Goal: Task Accomplishment & Management: Use online tool/utility

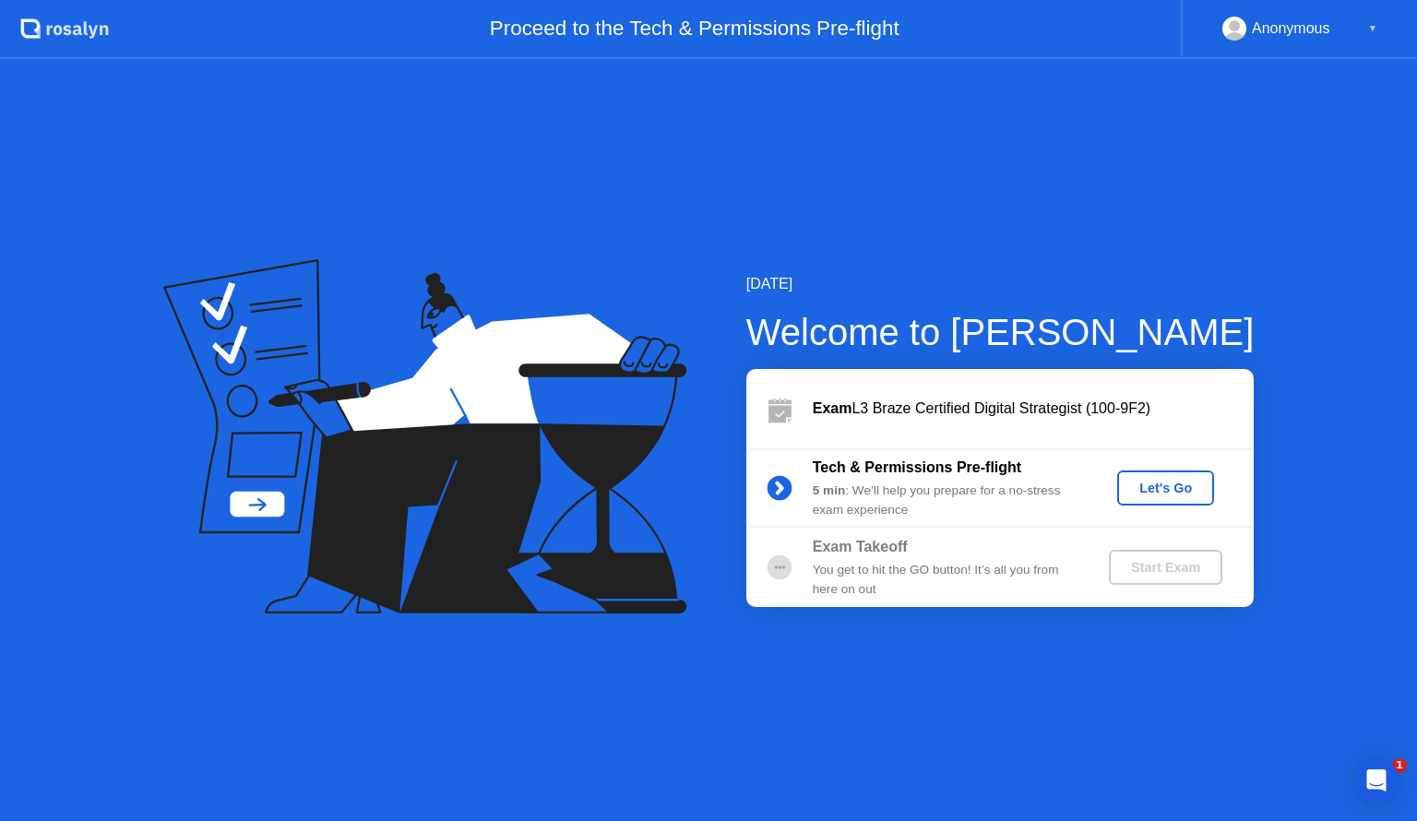
click at [1158, 485] on div "Let's Go" at bounding box center [1165, 488] width 82 height 15
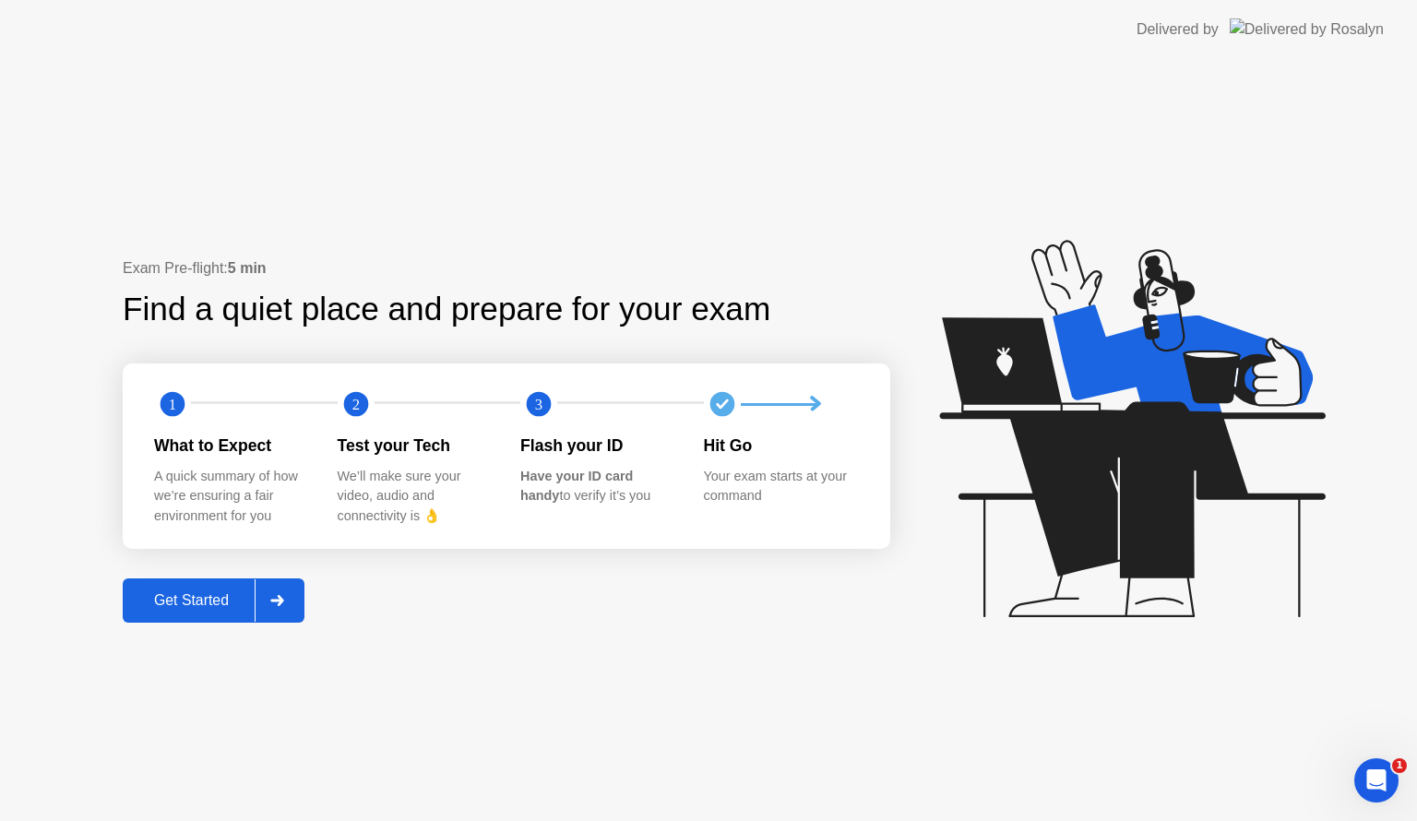
click at [196, 614] on button "Get Started" at bounding box center [214, 600] width 182 height 44
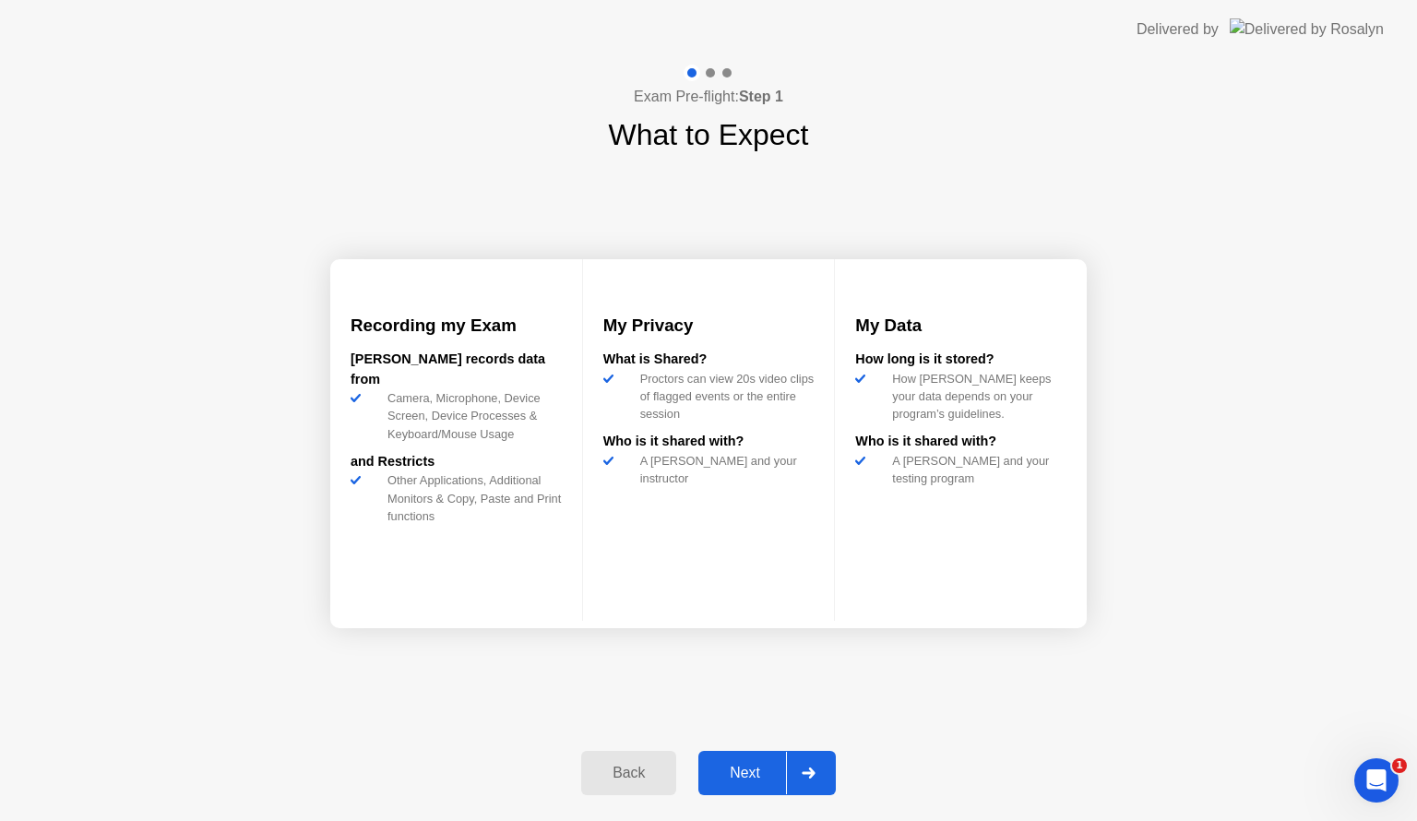
click at [768, 771] on div "Next" at bounding box center [745, 773] width 82 height 17
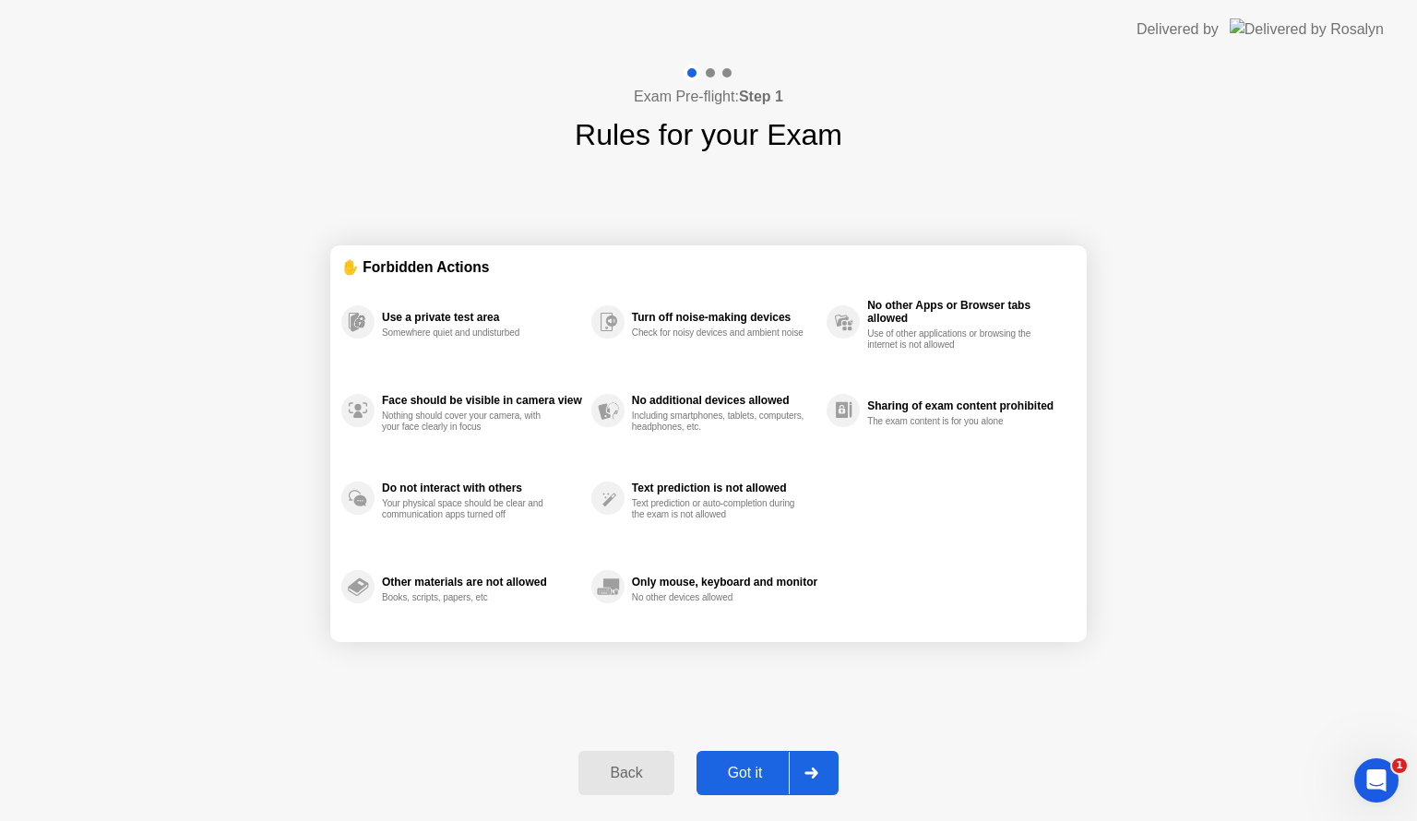
click at [768, 772] on div "Got it" at bounding box center [745, 773] width 87 height 17
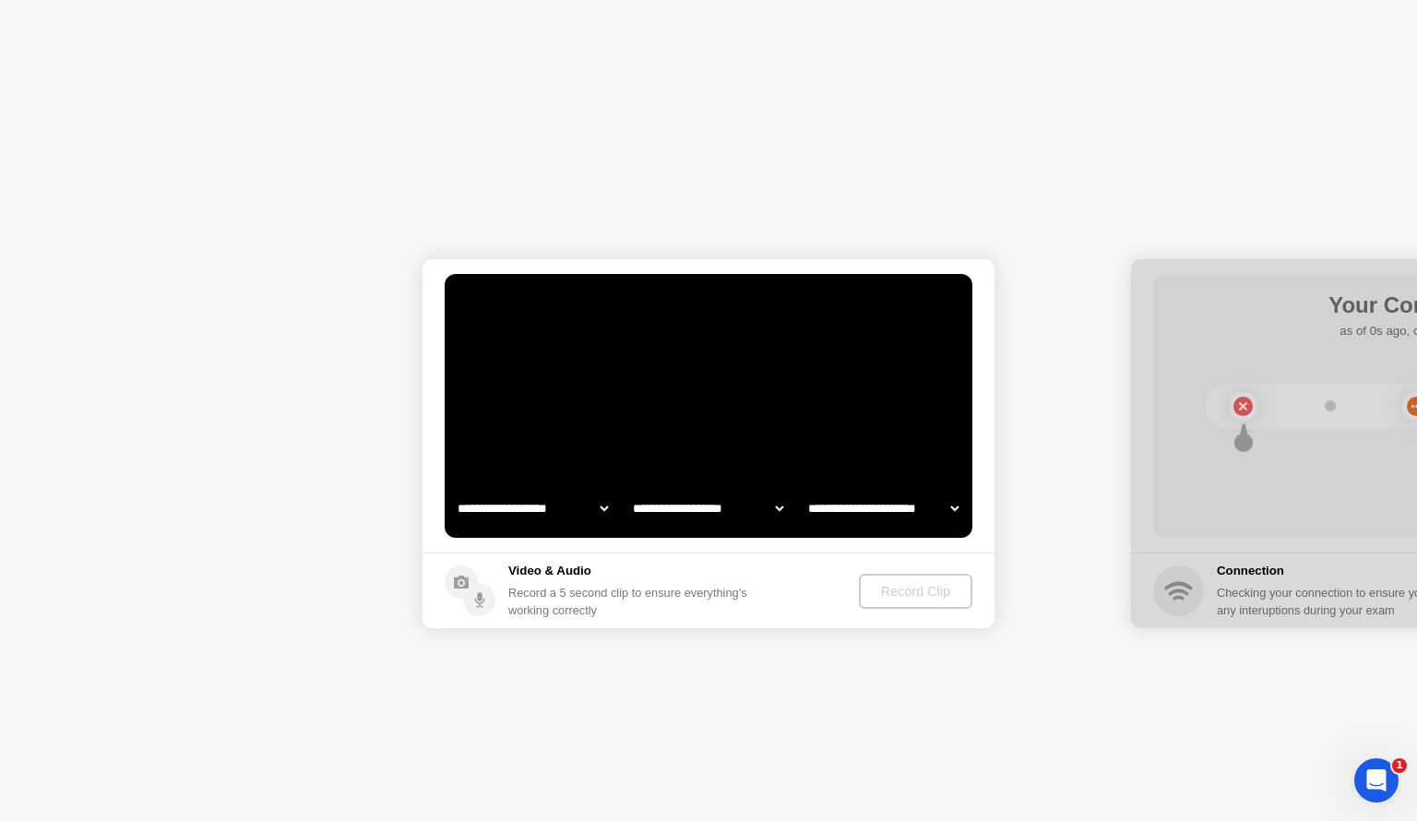
select select "**********"
select select "*******"
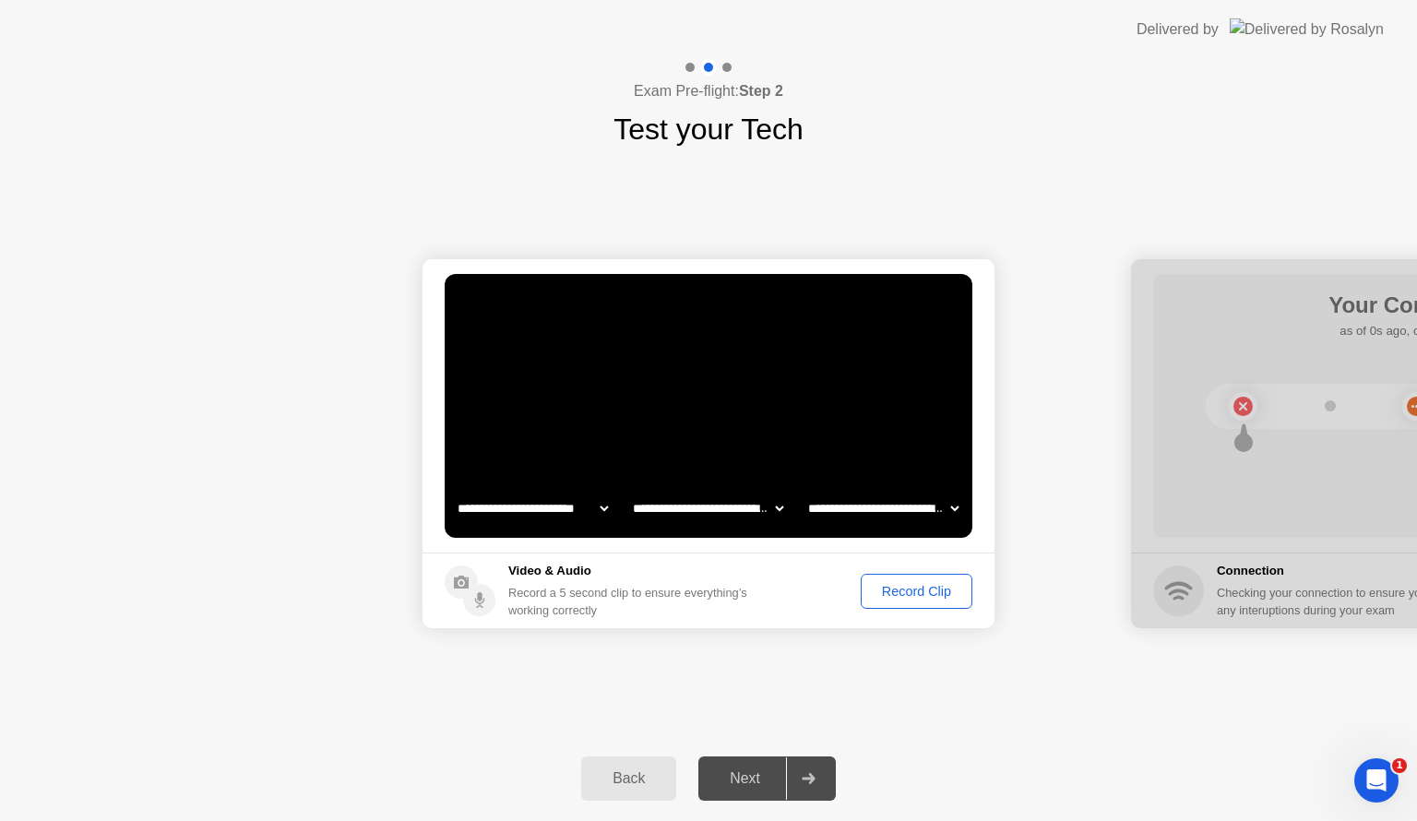
click at [901, 594] on div "Record Clip" at bounding box center [916, 591] width 99 height 15
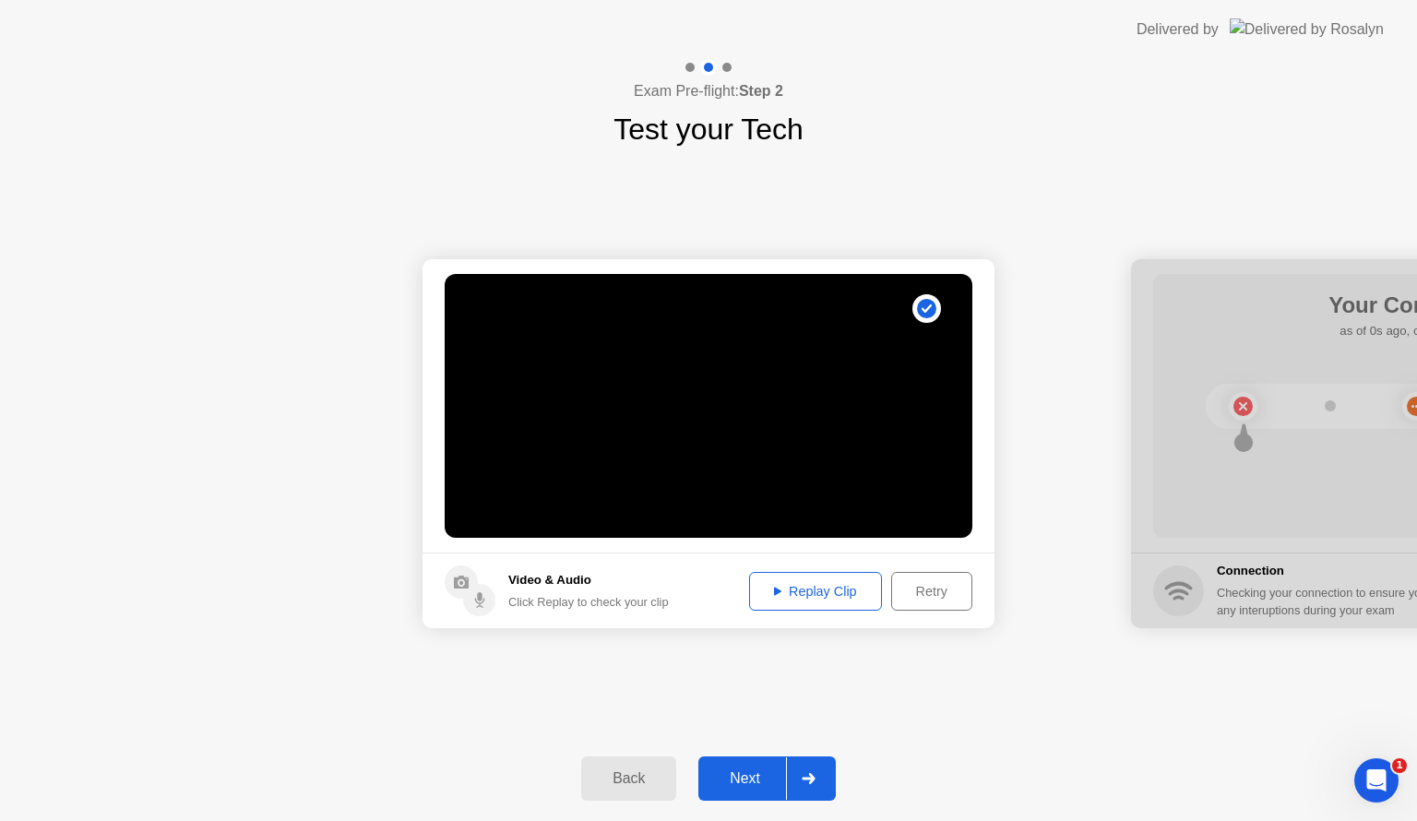
click at [765, 782] on div "Next" at bounding box center [745, 778] width 82 height 17
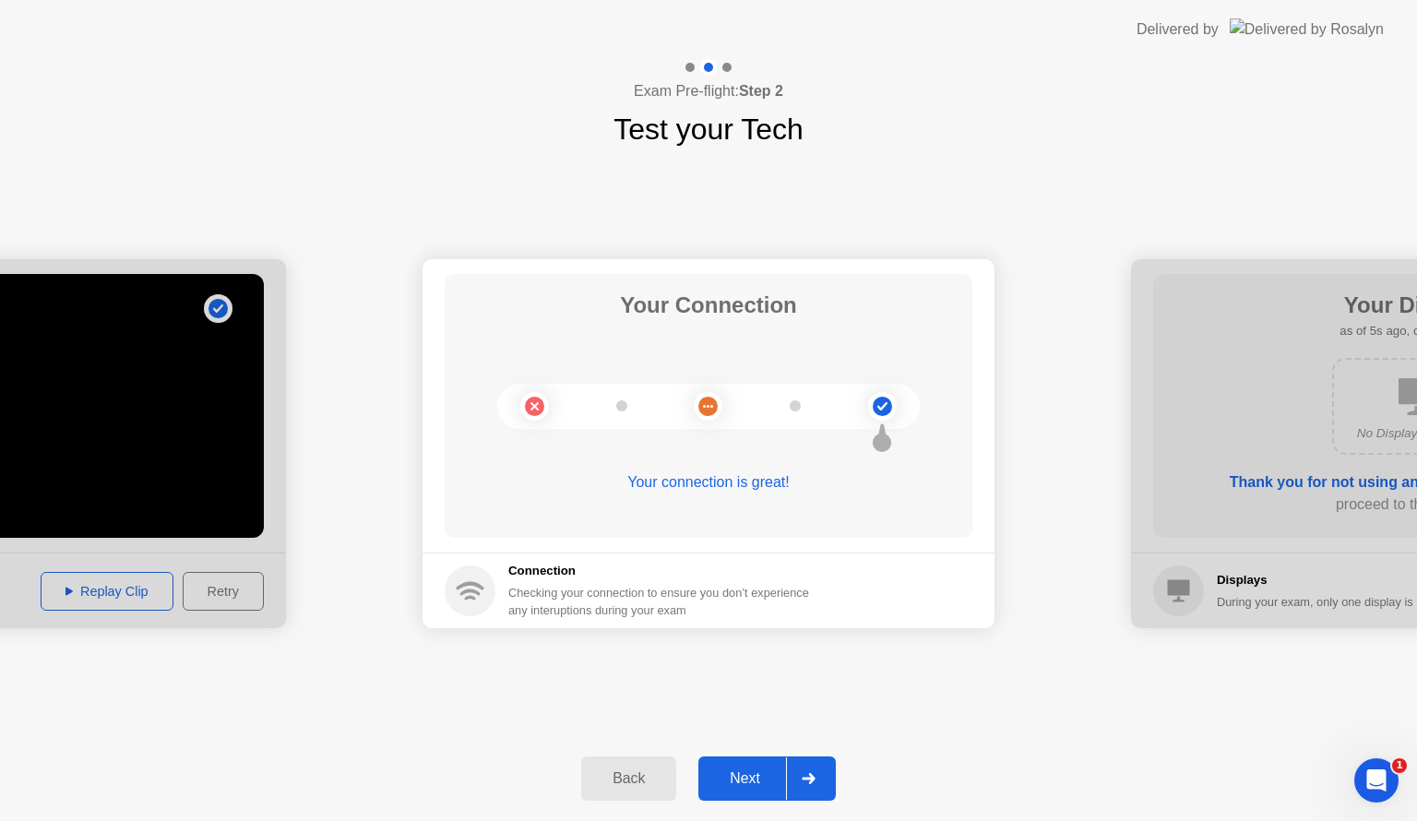
click at [752, 787] on div "Next" at bounding box center [745, 778] width 82 height 17
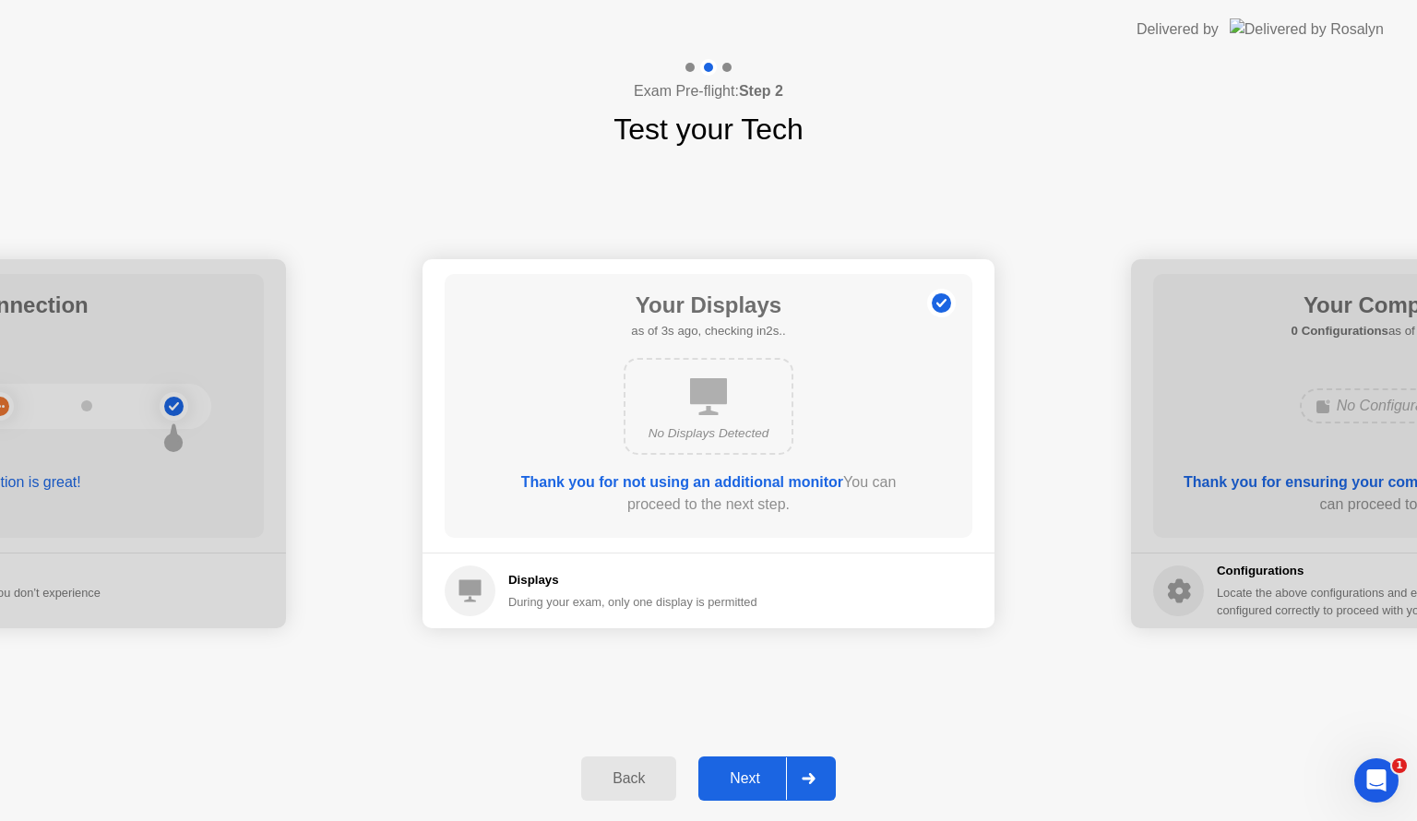
click at [741, 778] on div "Next" at bounding box center [745, 778] width 82 height 17
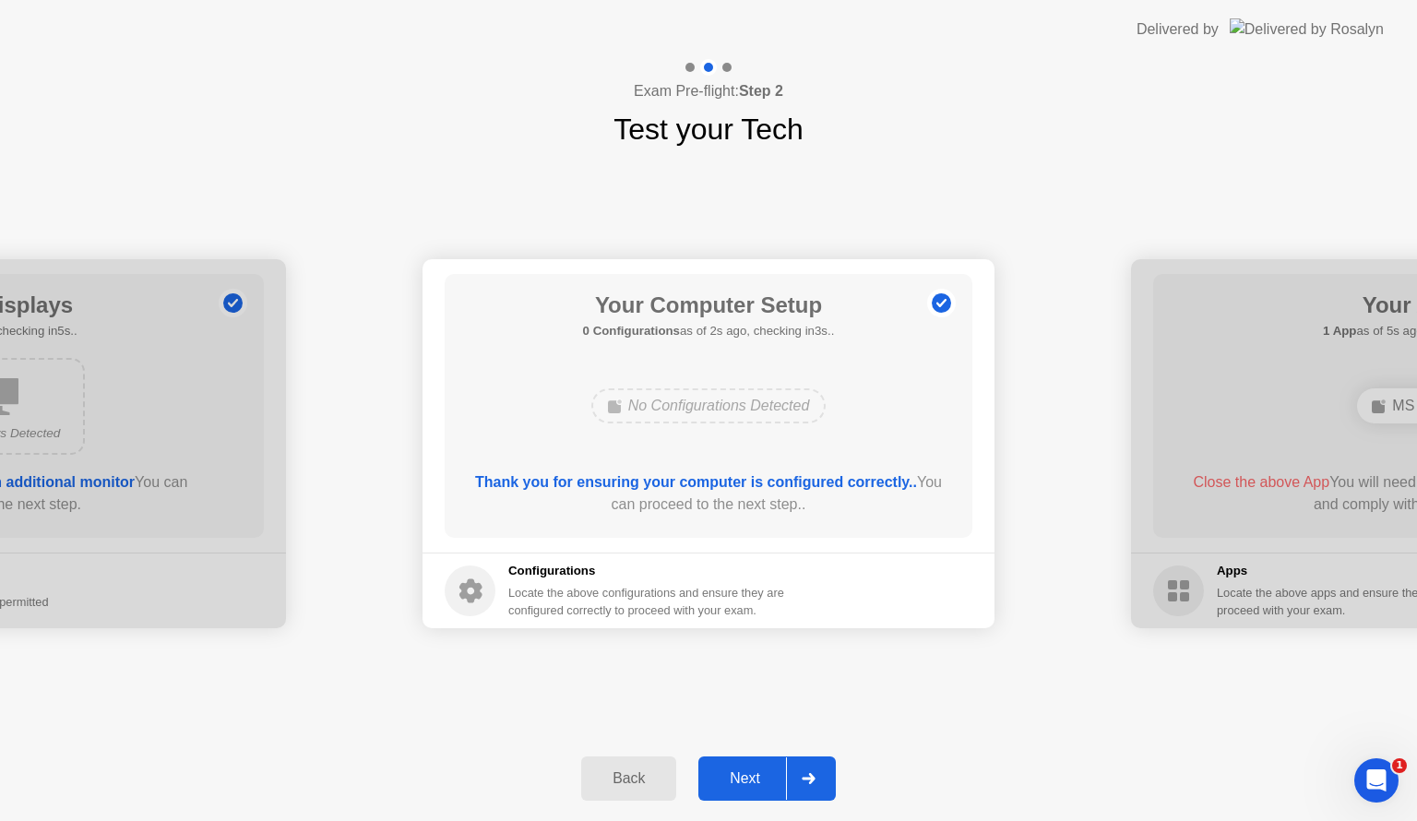
click at [738, 785] on div "Next" at bounding box center [745, 778] width 82 height 17
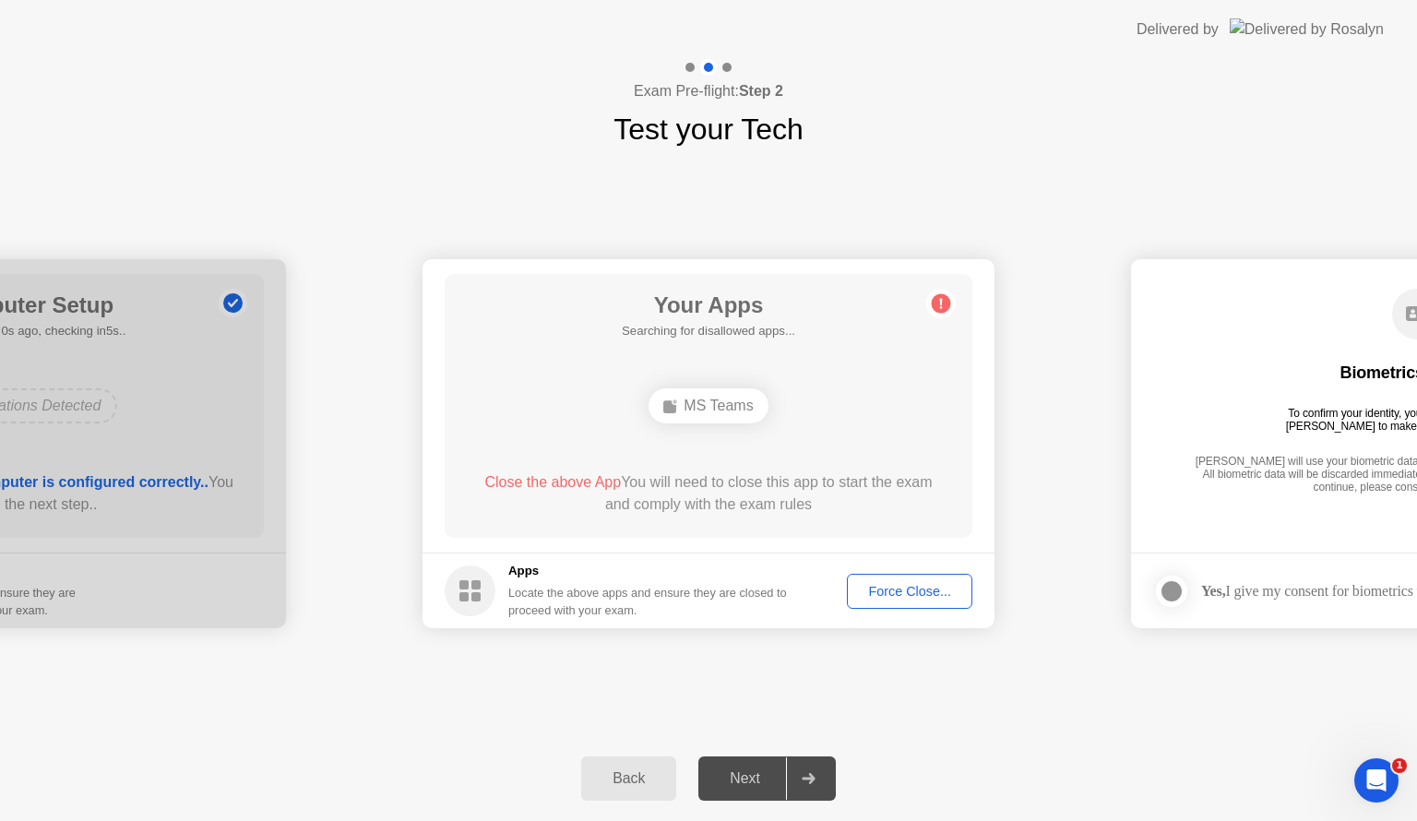
click at [897, 588] on div "Force Close..." at bounding box center [909, 591] width 113 height 15
click at [766, 484] on div "Close the above App You will need to close this app to start the exam and compl…" at bounding box center [708, 493] width 475 height 44
click at [974, 515] on main "Your Apps Searching for disallowed apps... MS Teams Close the above App You wil…" at bounding box center [708, 405] width 572 height 293
click at [915, 589] on div "Force Close..." at bounding box center [909, 591] width 113 height 15
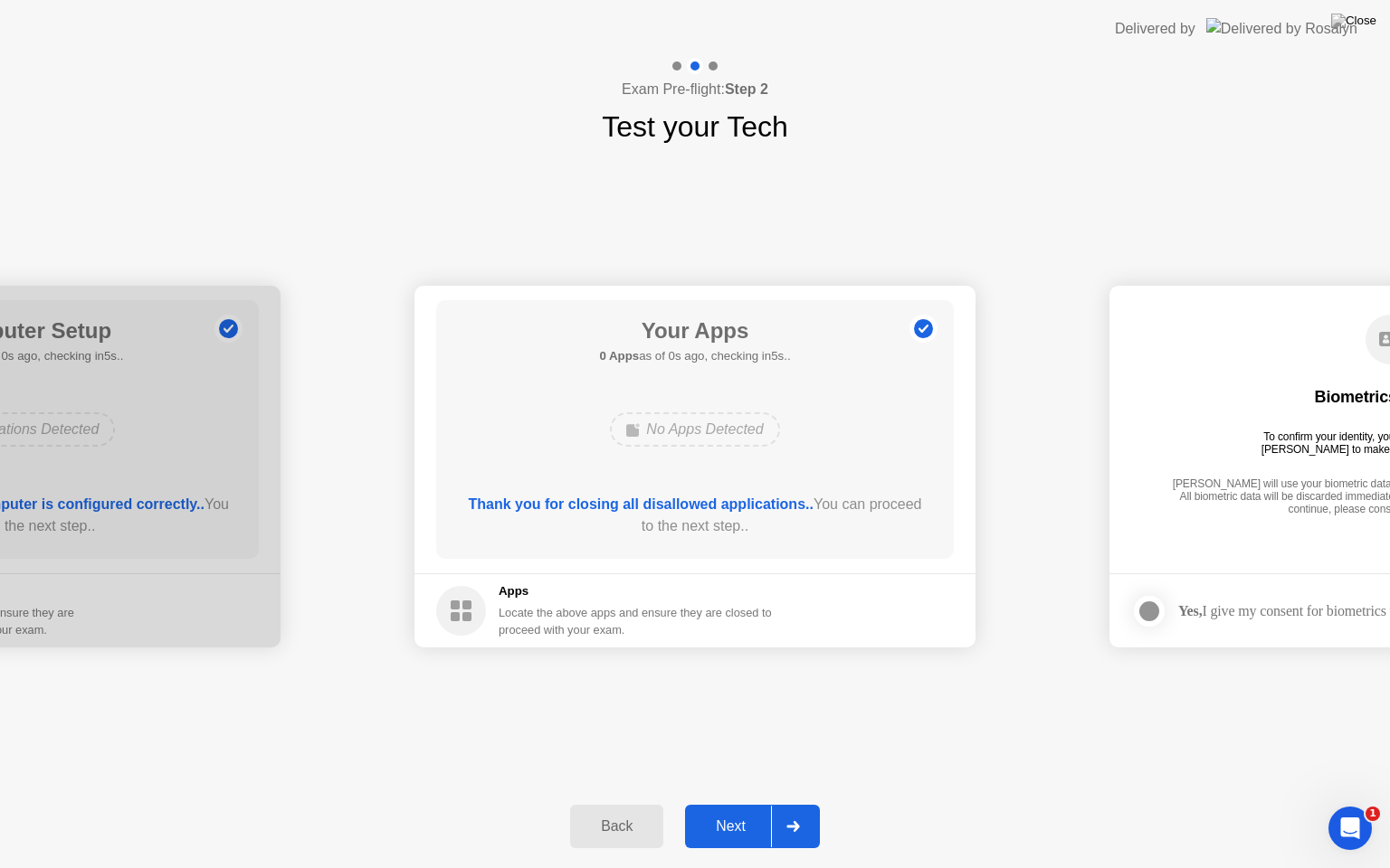
click at [691, 458] on div "Your Apps 0 Apps as of 0s ago, checking in5s.. No Apps Detected Thank you for c…" at bounding box center [695, 430] width 518 height 259
click at [754, 804] on div "Next" at bounding box center [731, 827] width 80 height 17
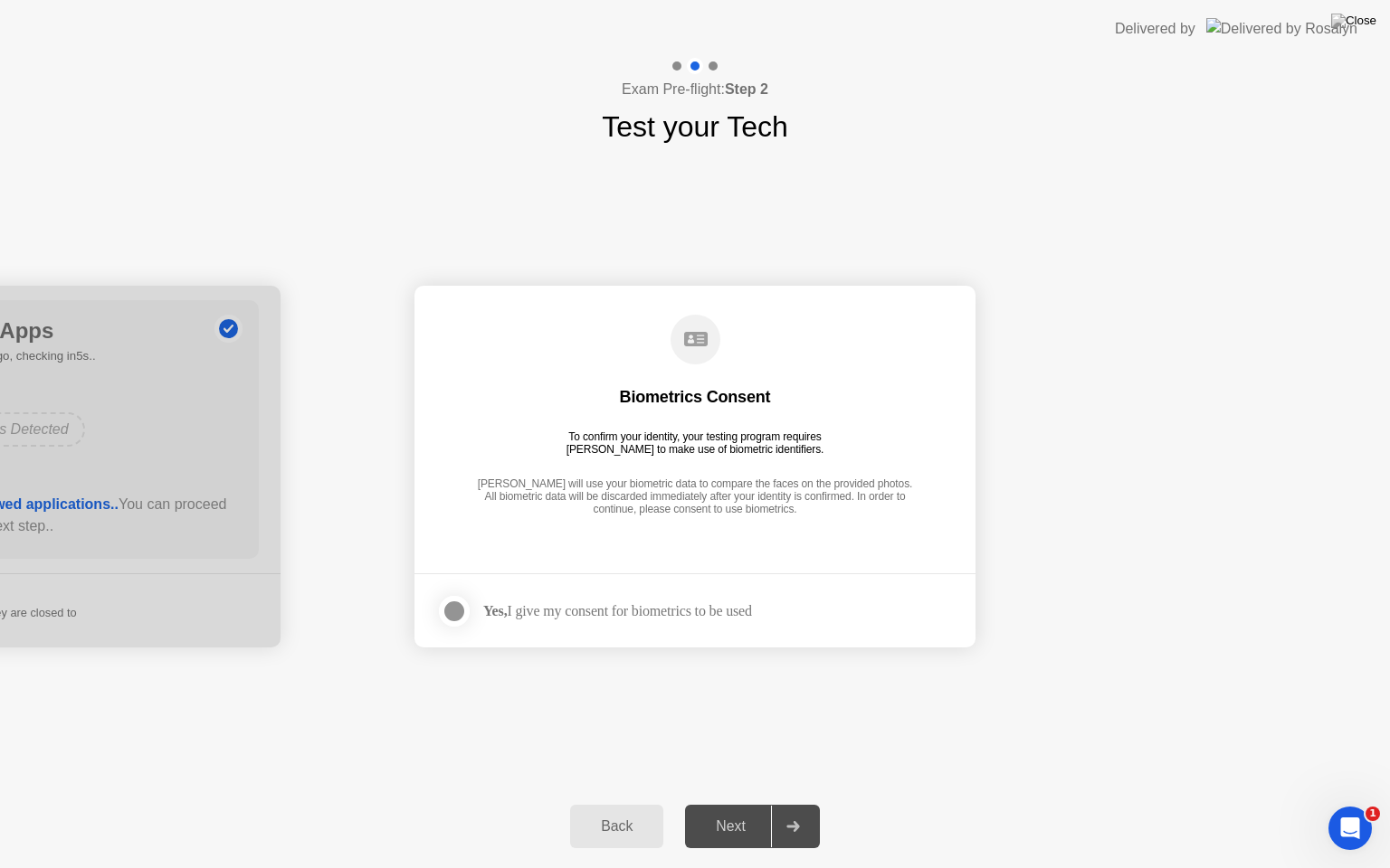
click at [459, 605] on div at bounding box center [454, 611] width 22 height 22
click at [727, 804] on div "Next" at bounding box center [731, 827] width 80 height 17
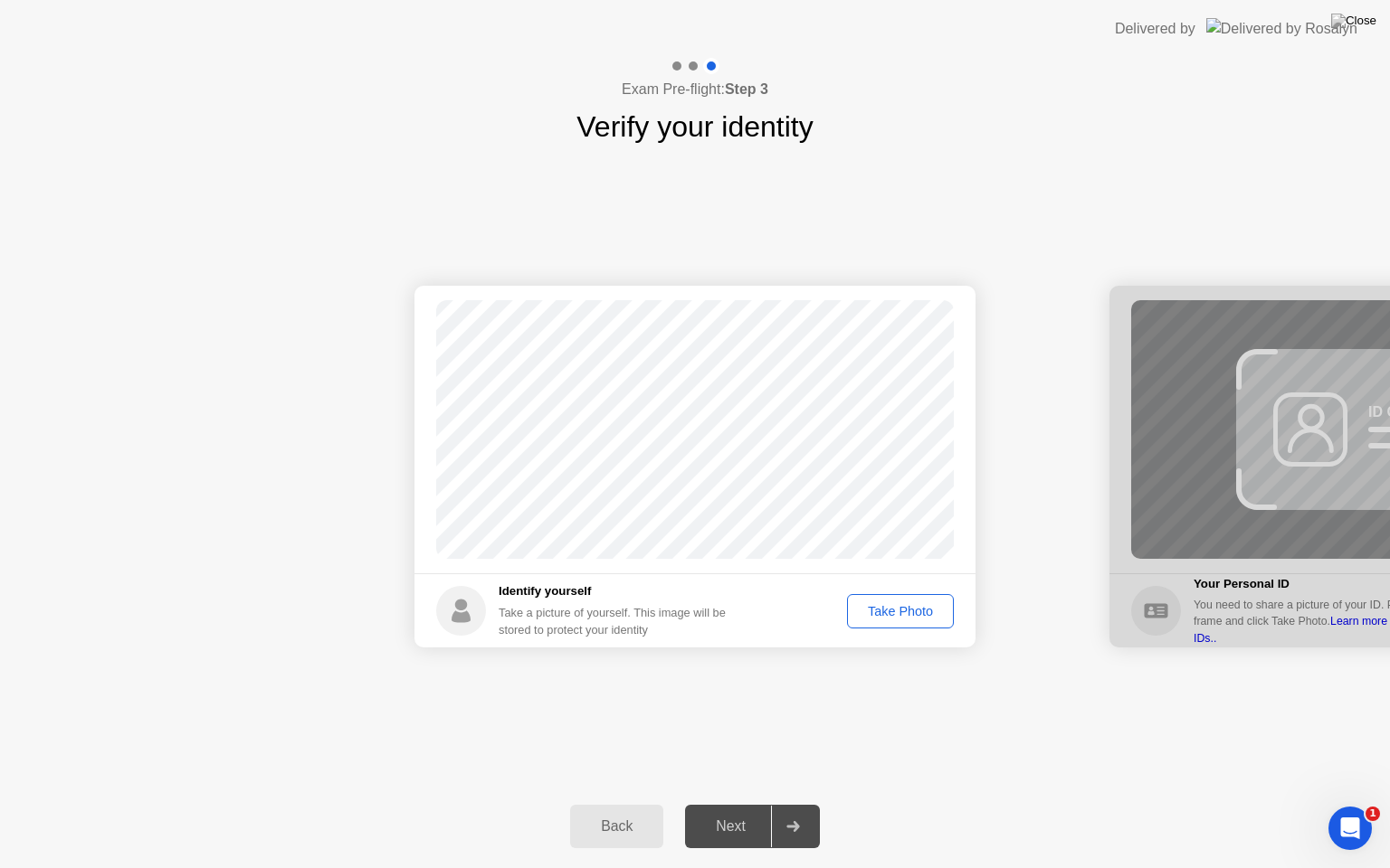
click at [897, 613] on div "Take Photo" at bounding box center [901, 611] width 94 height 15
click at [731, 804] on div "Next" at bounding box center [731, 827] width 80 height 17
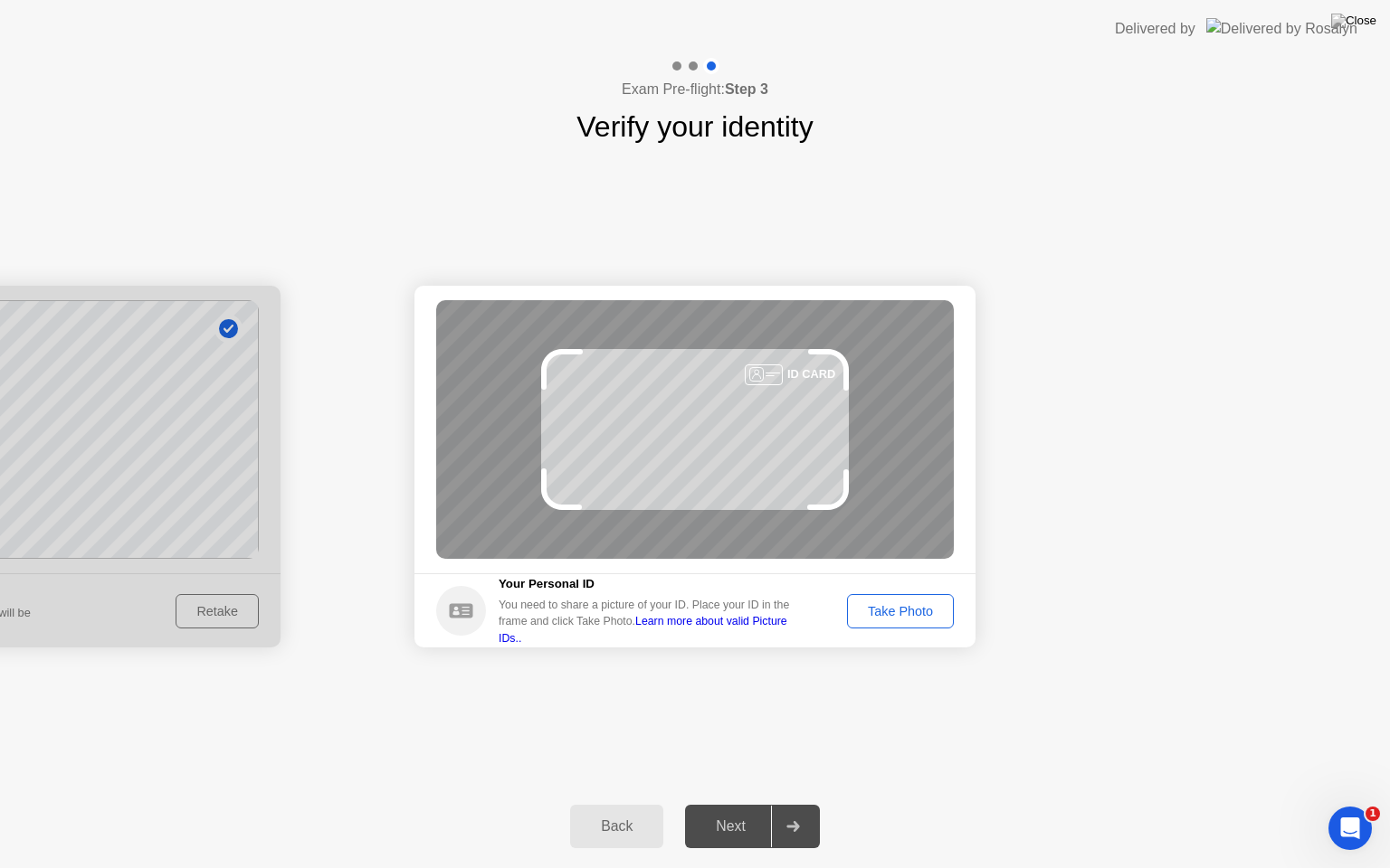
click at [922, 612] on div "Take Photo" at bounding box center [901, 611] width 94 height 15
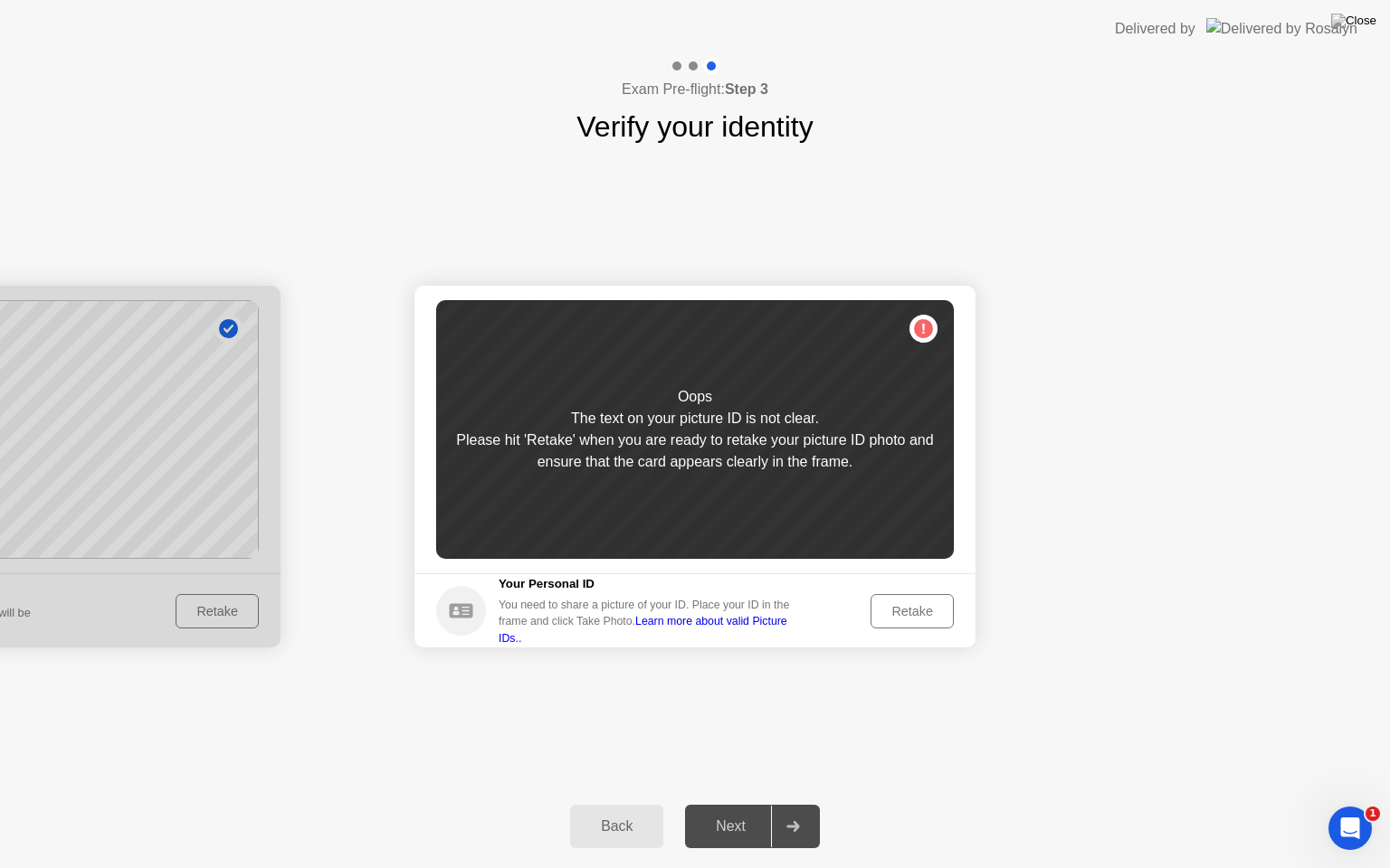
click at [912, 619] on div "Retake" at bounding box center [912, 611] width 71 height 15
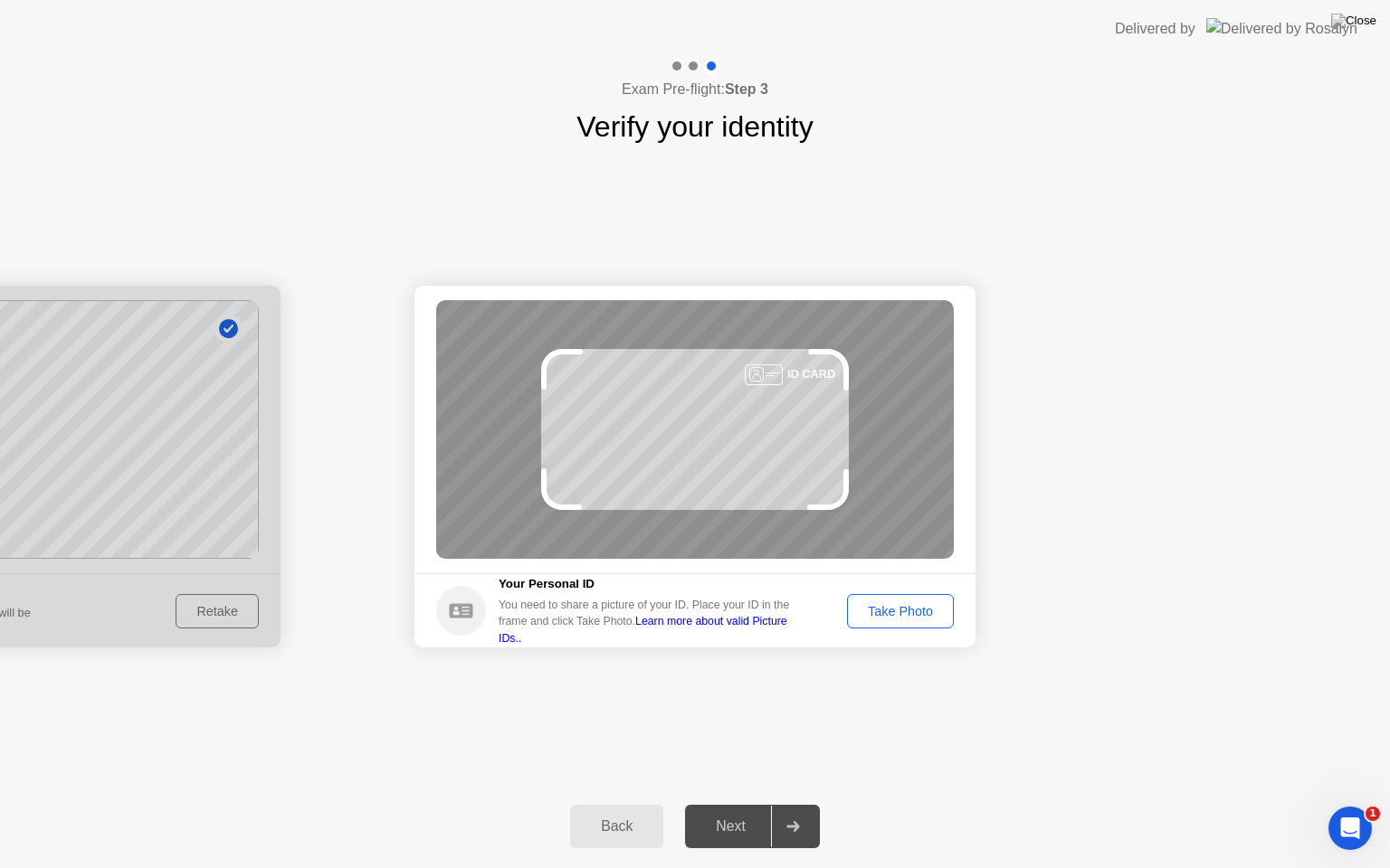
click at [930, 614] on div "Take Photo" at bounding box center [901, 611] width 94 height 15
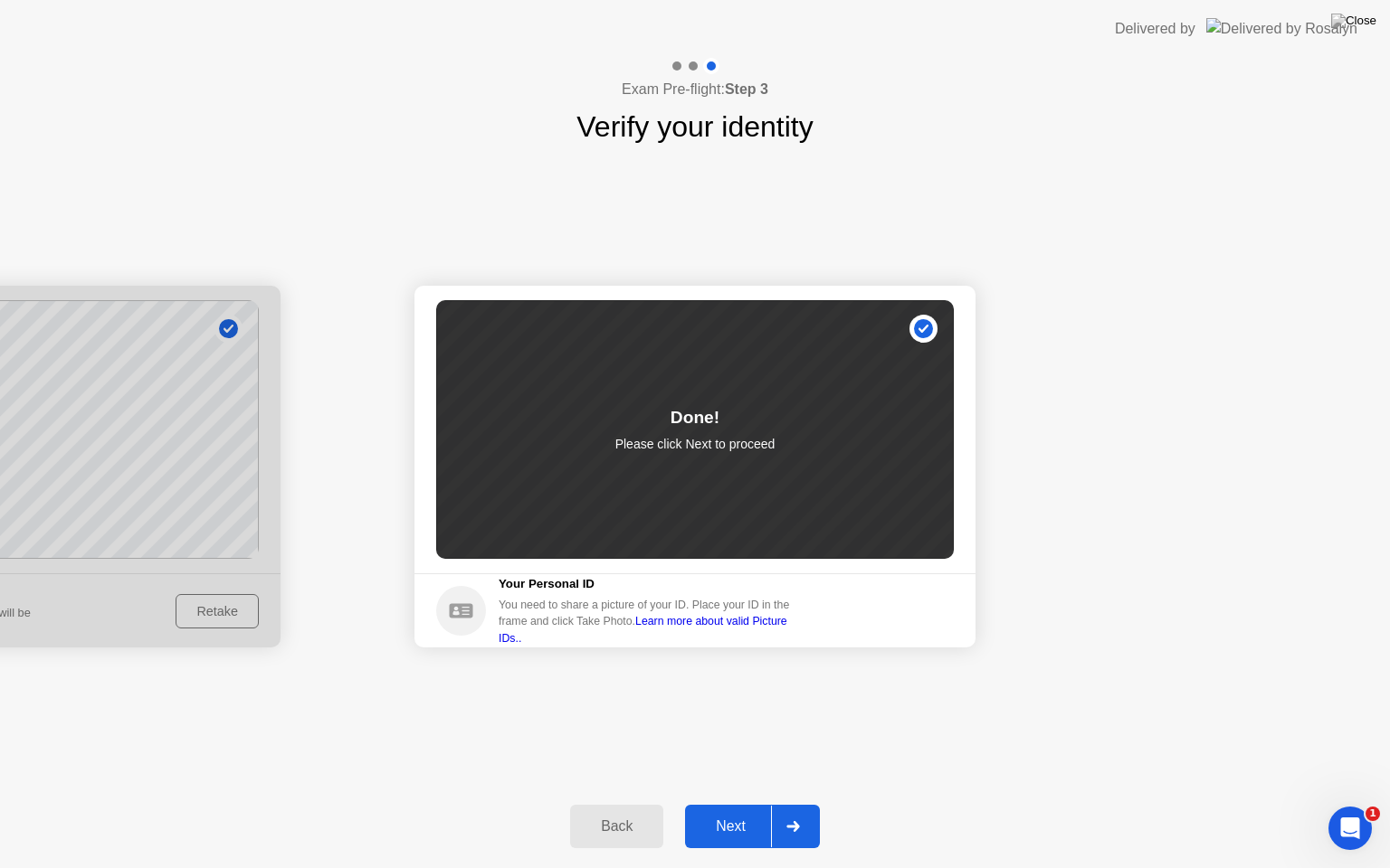
click at [741, 804] on div "Next" at bounding box center [731, 827] width 80 height 17
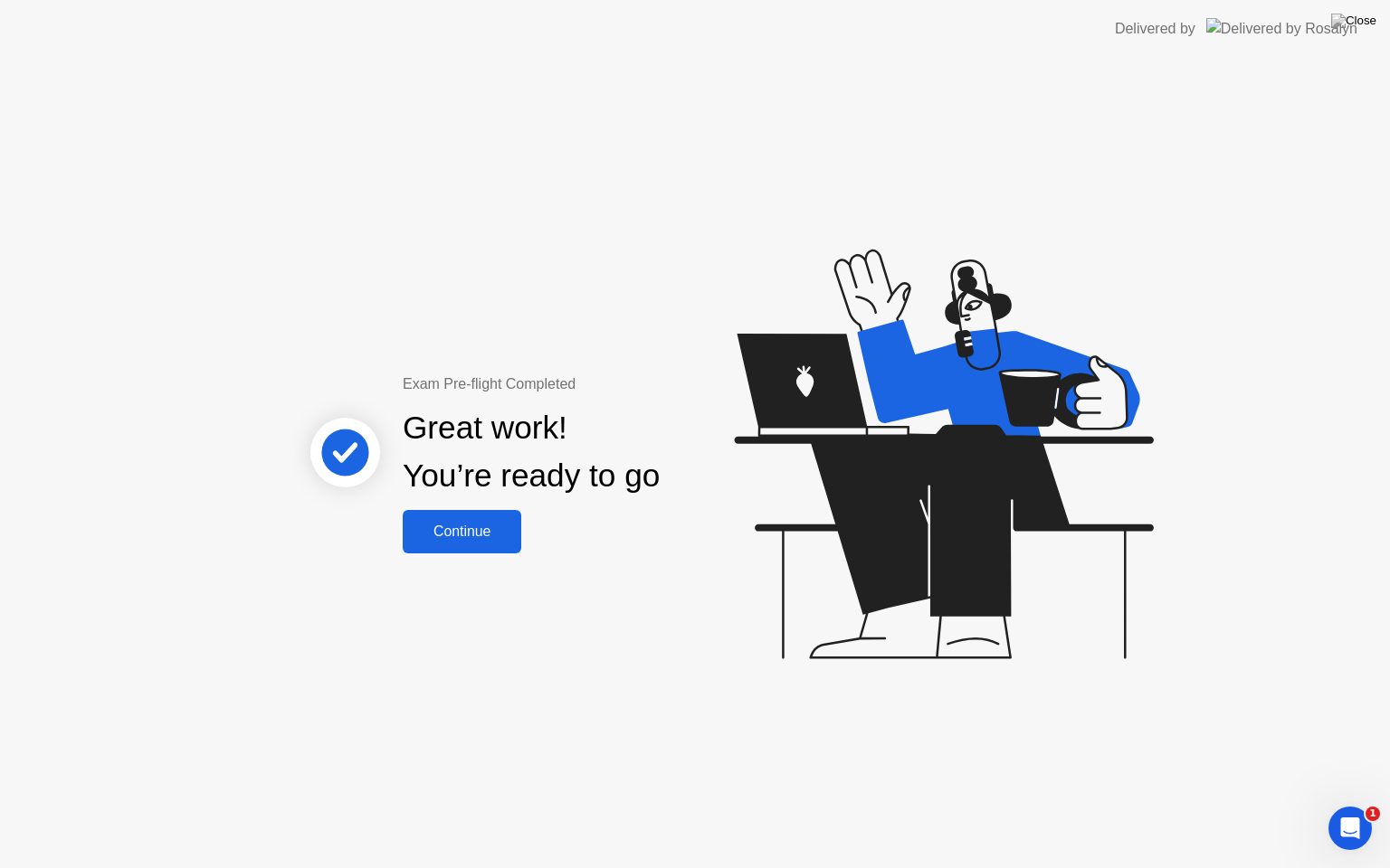
click at [493, 524] on div "Continue" at bounding box center [462, 532] width 108 height 17
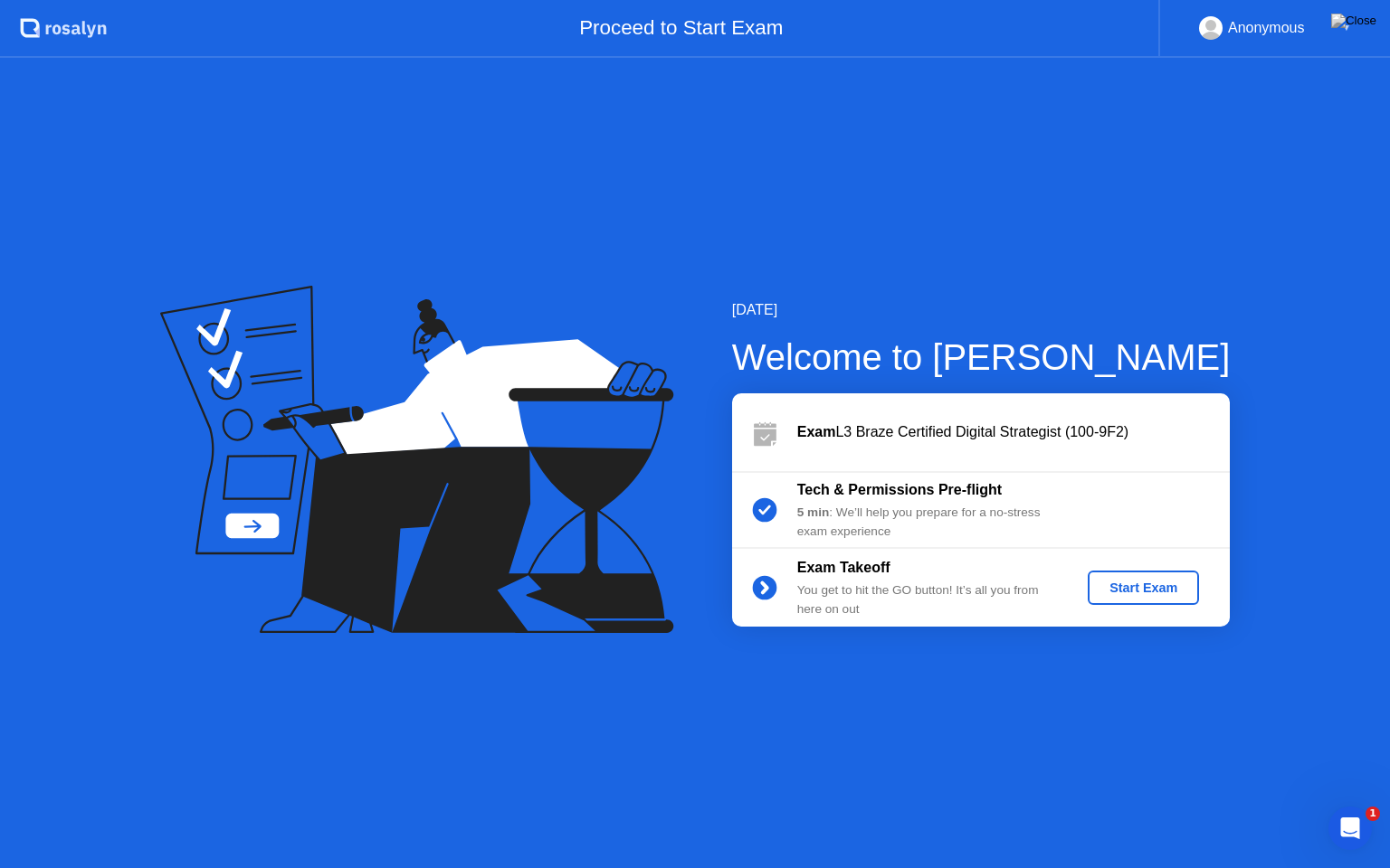
click at [1140, 600] on button "Start Exam" at bounding box center [1143, 587] width 111 height 34
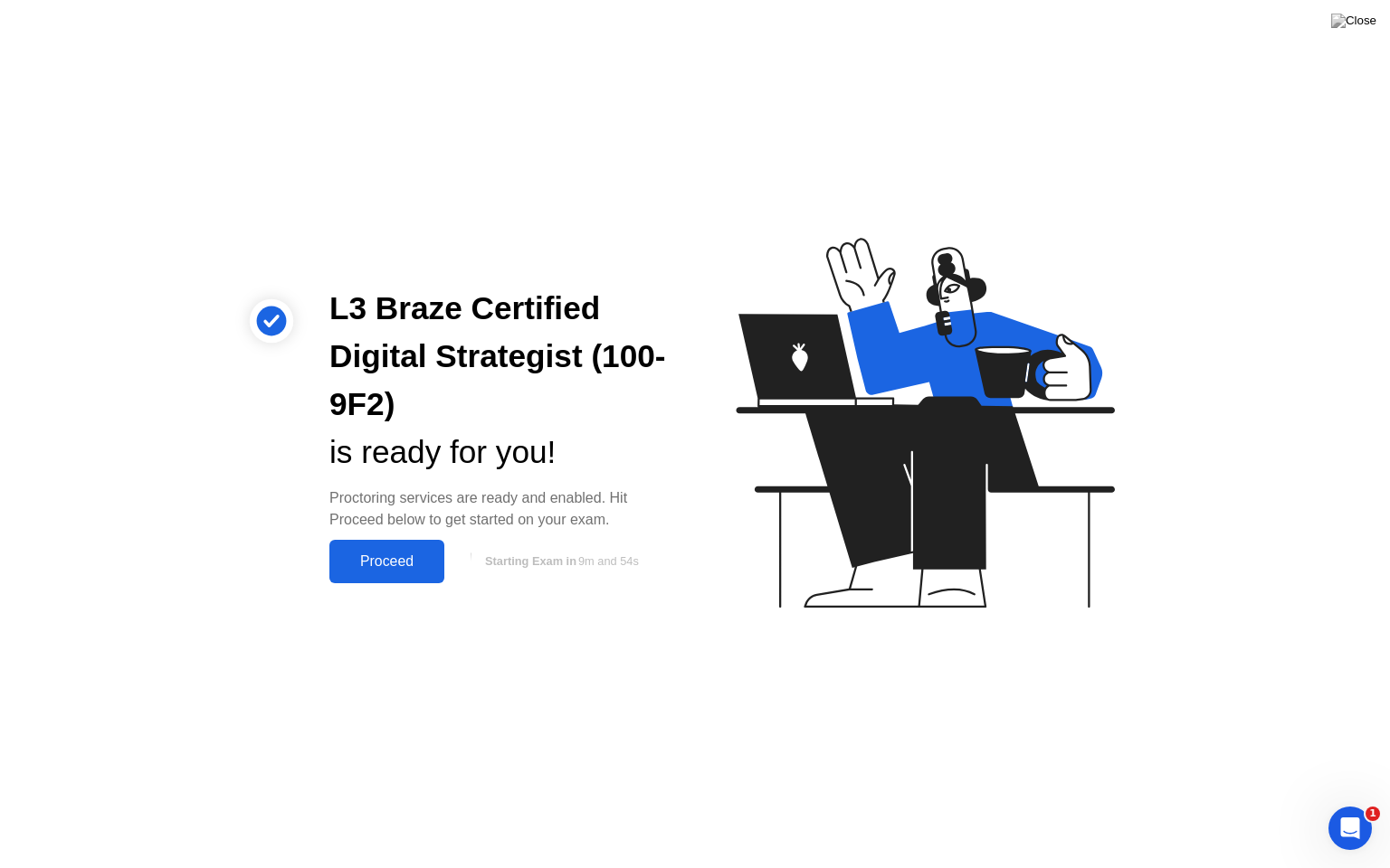
click at [404, 562] on div "Proceed" at bounding box center [386, 561] width 104 height 17
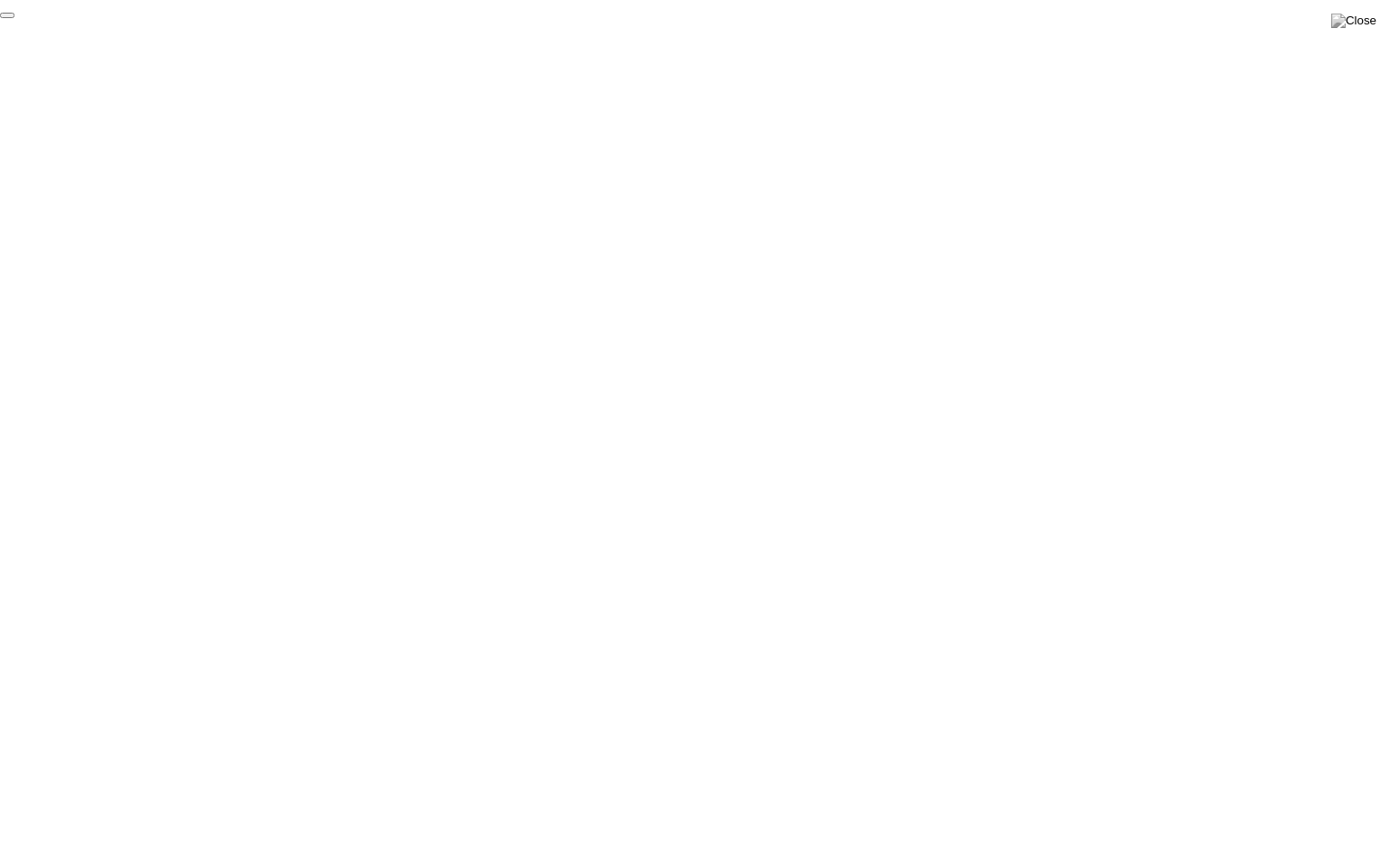
click div "End Proctoring Session"
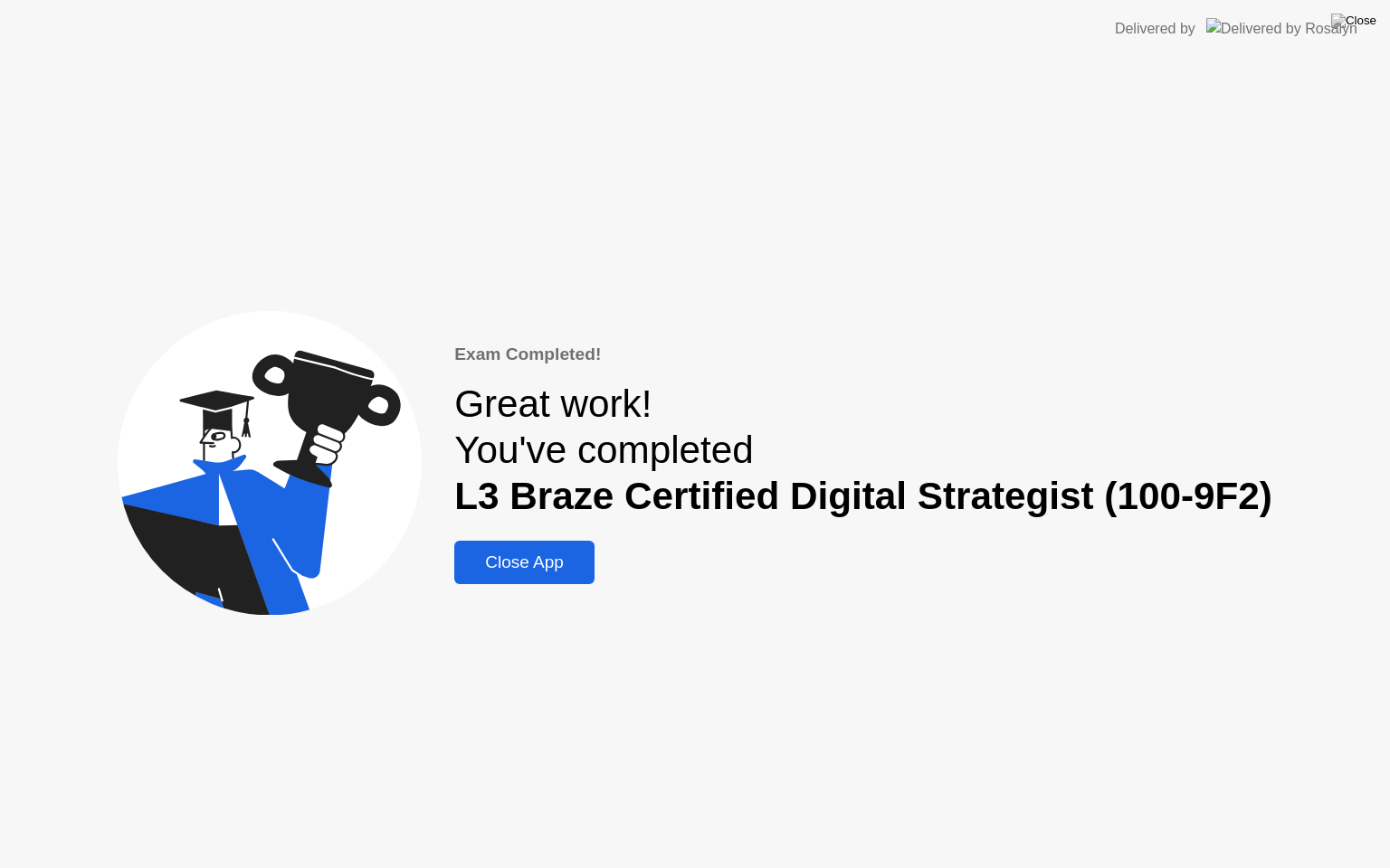
click at [542, 570] on div "Close App" at bounding box center [525, 563] width 129 height 20
